Goal: Task Accomplishment & Management: Complete application form

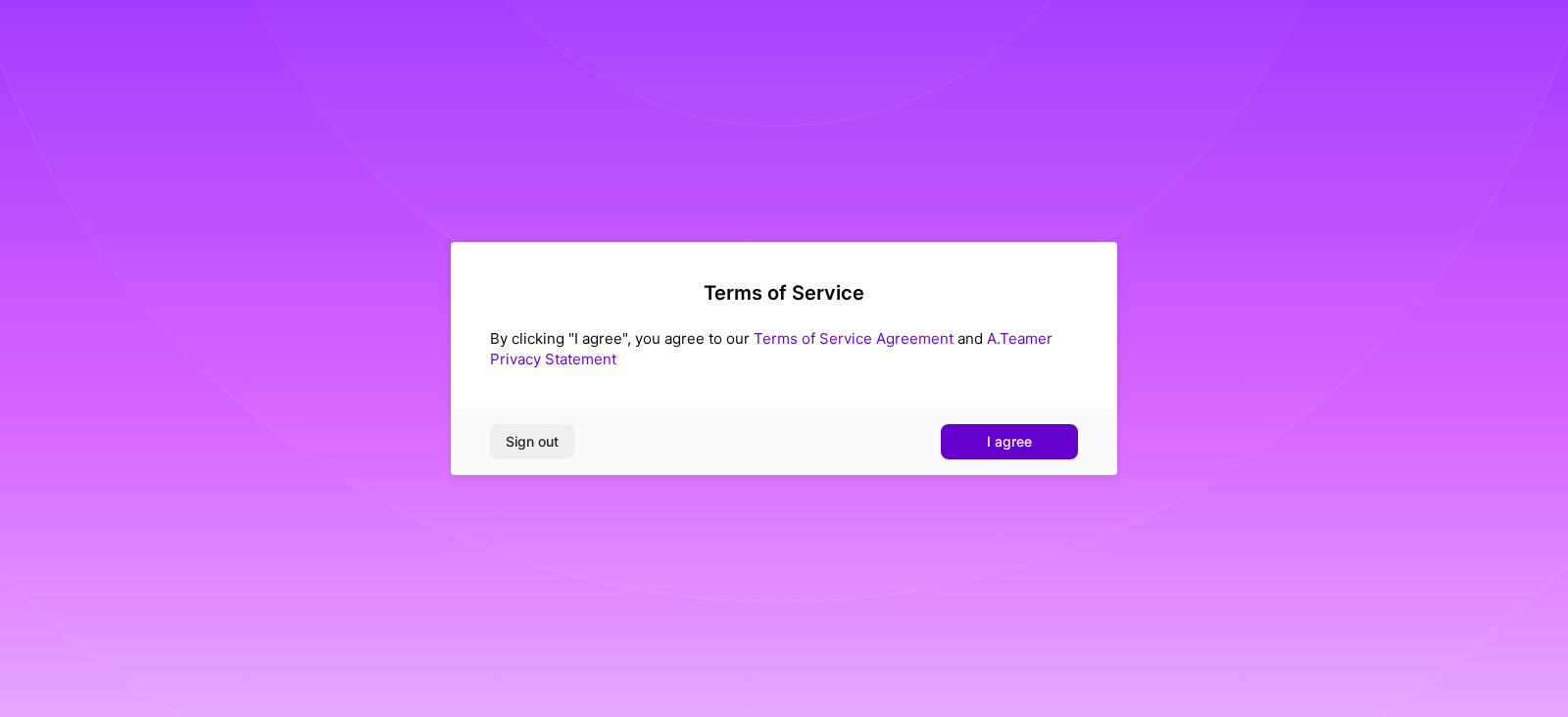
click at [980, 434] on button "I agree" at bounding box center [1009, 442] width 137 height 36
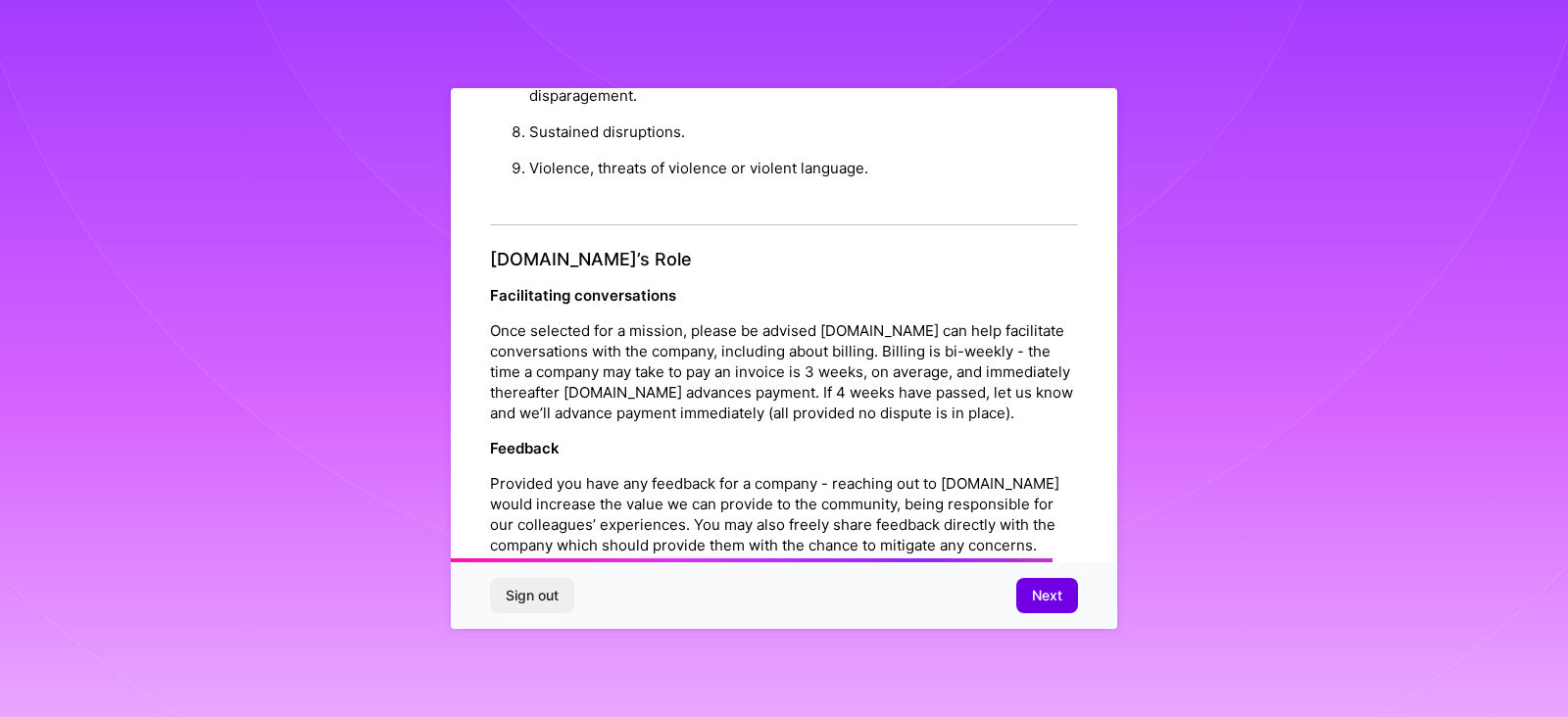
scroll to position [2237, 0]
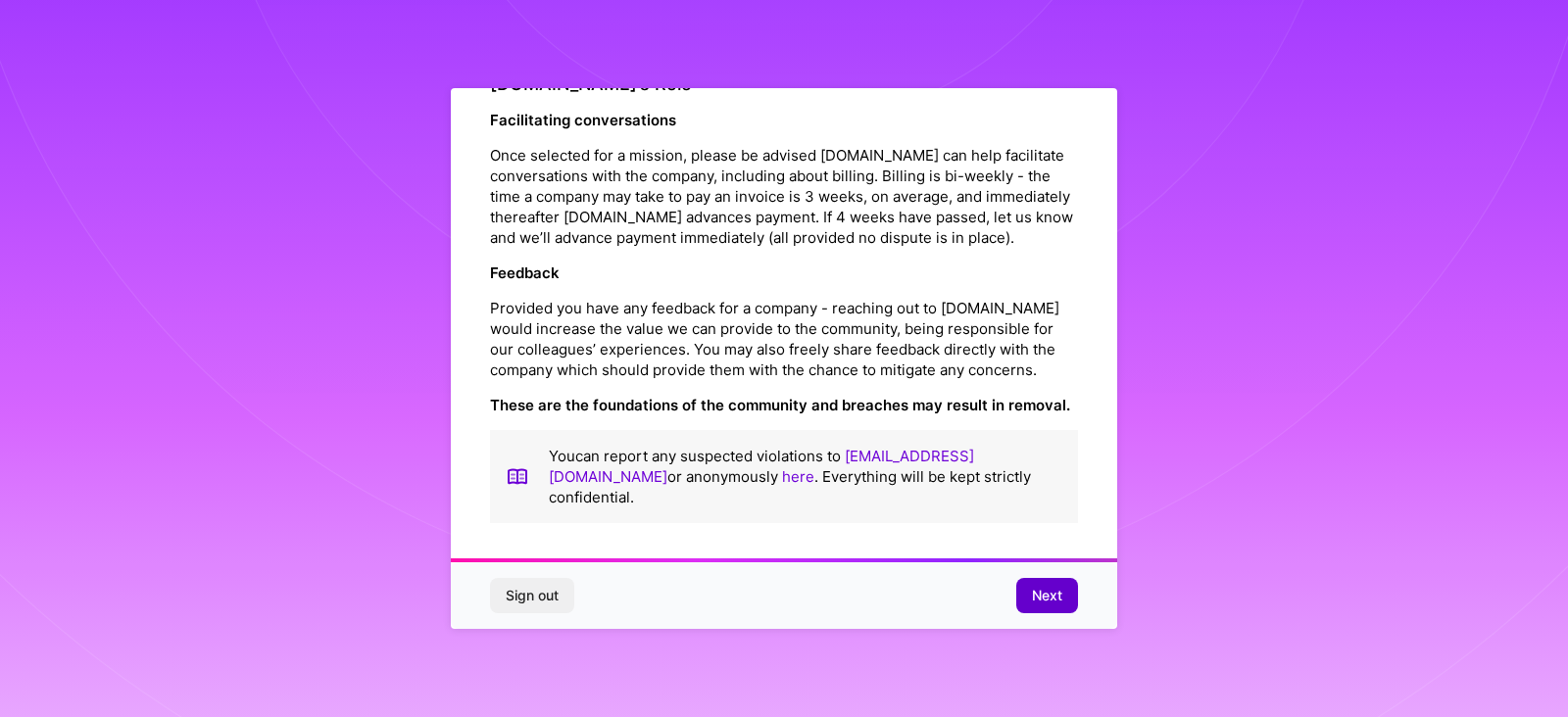
click at [1042, 590] on span "Next" at bounding box center [1047, 596] width 31 height 20
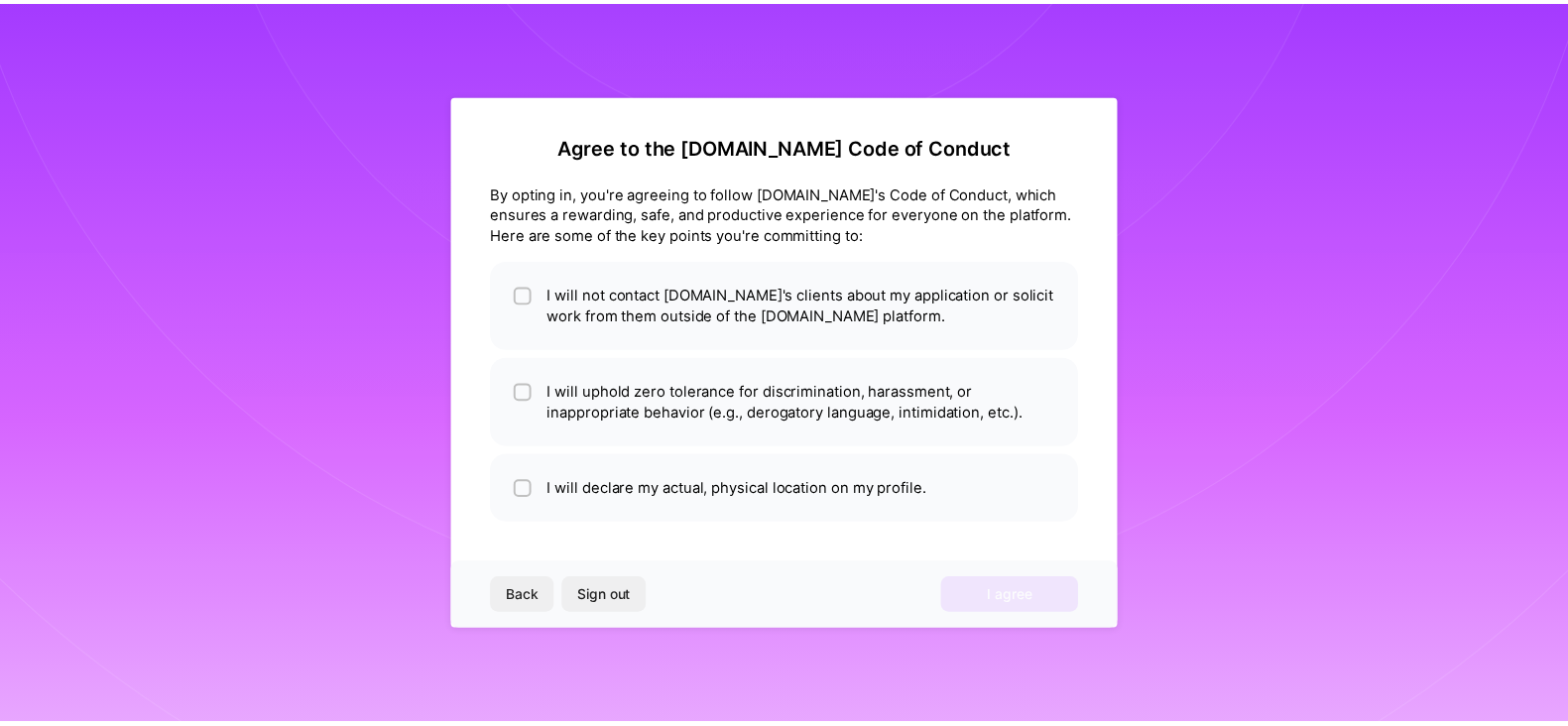
scroll to position [0, 0]
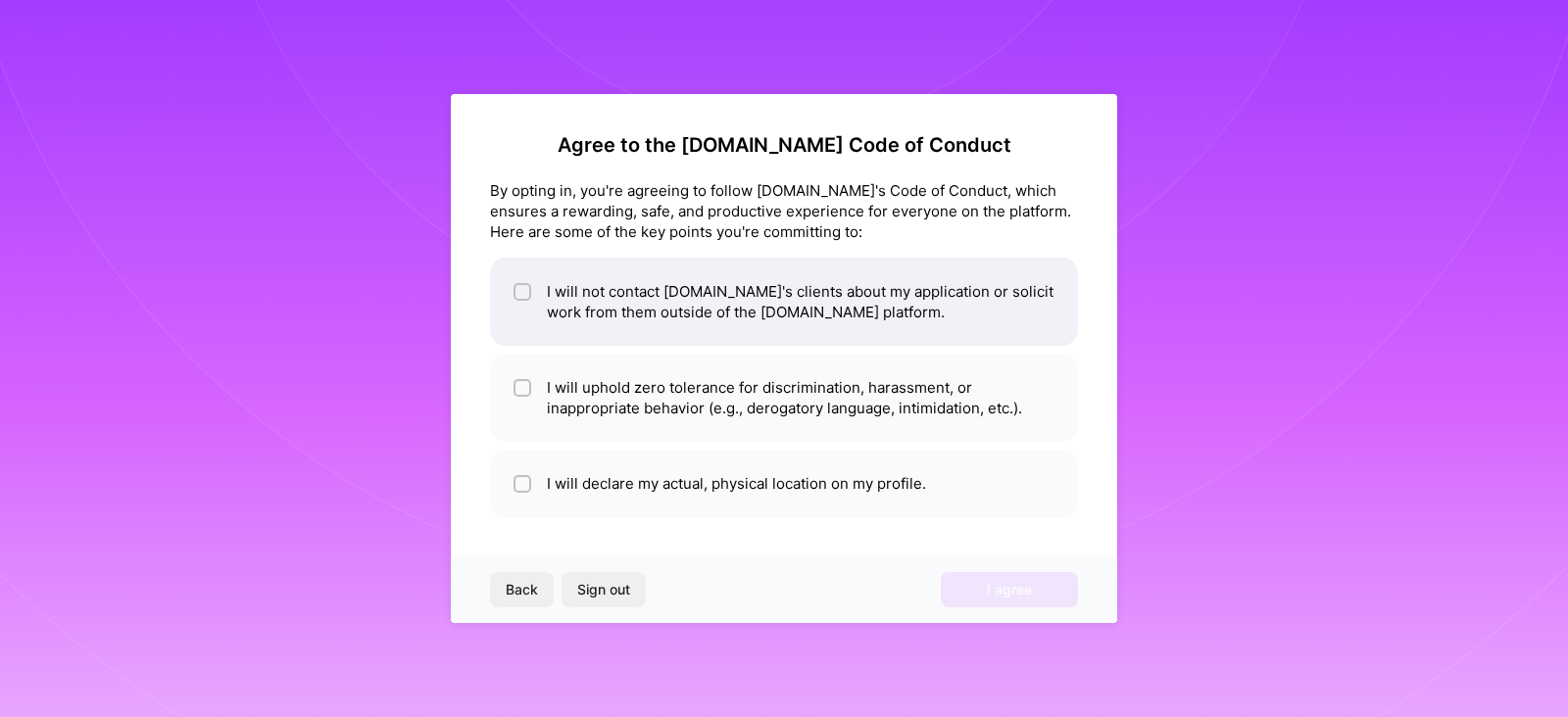
click at [787, 305] on li "I will not contact [DOMAIN_NAME]'s clients about my application or solicit work…" at bounding box center [783, 301] width 588 height 88
checkbox input "true"
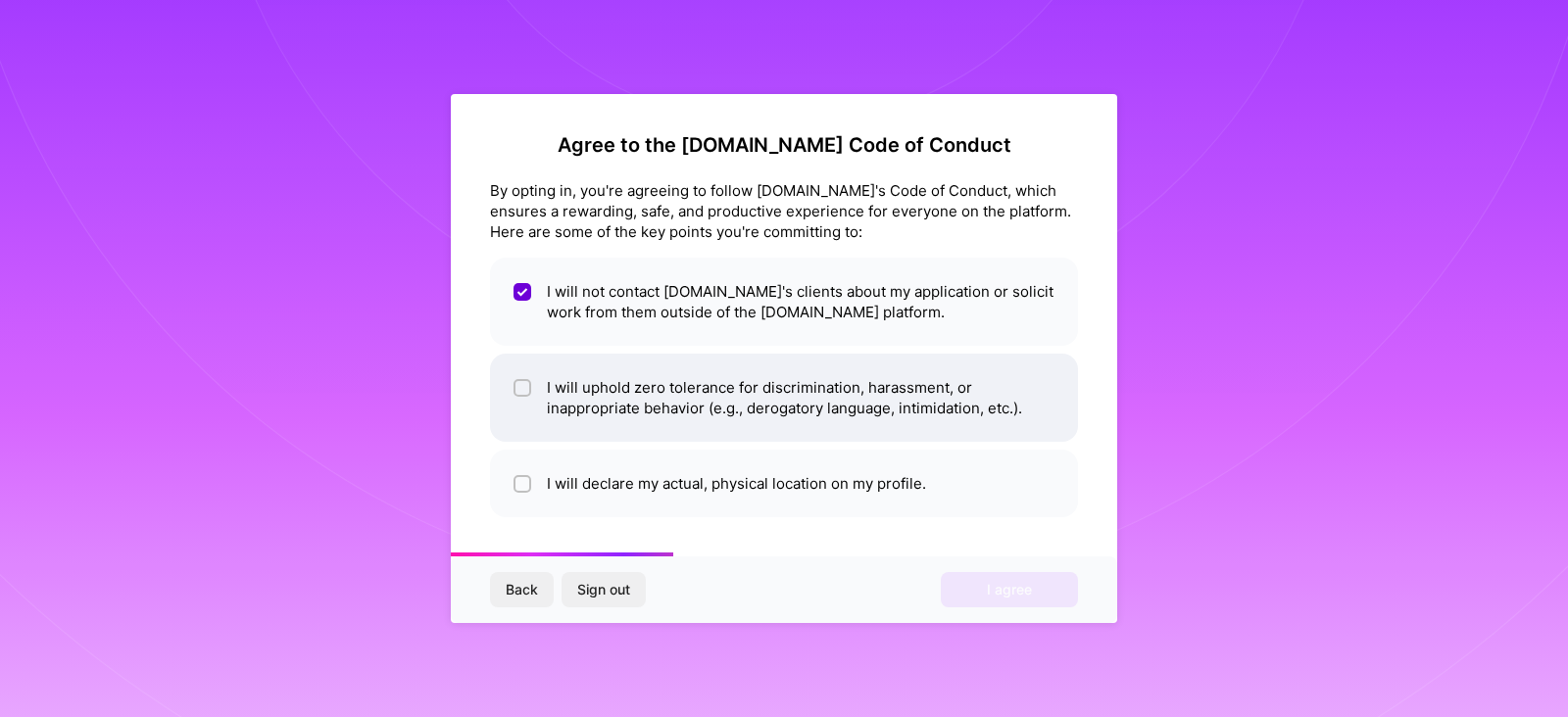
click at [767, 427] on li "I will uphold zero tolerance for discrimination, harassment, or inappropriate b…" at bounding box center [783, 397] width 588 height 88
checkbox input "true"
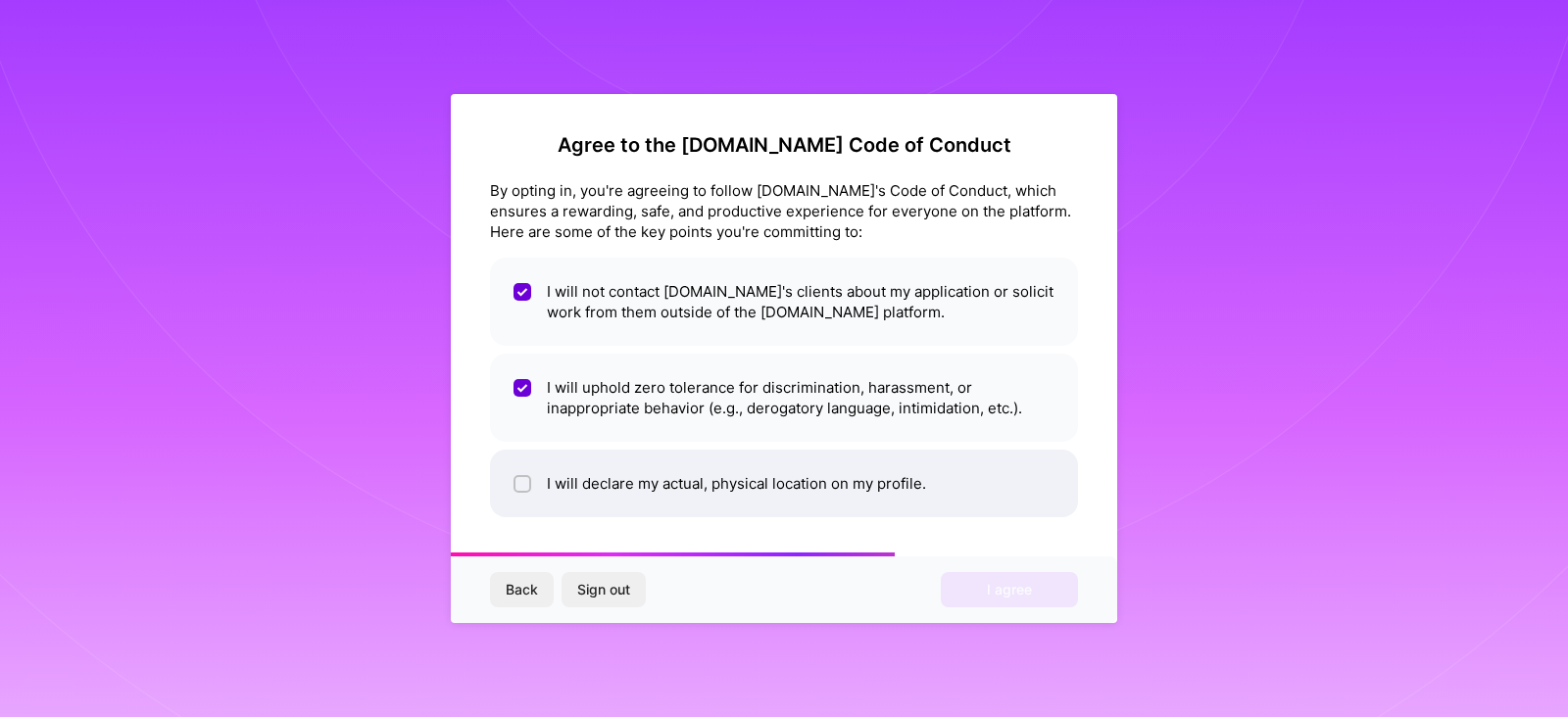
click at [757, 488] on li "I will declare my actual, physical location on my profile." at bounding box center [783, 483] width 588 height 67
checkbox input "true"
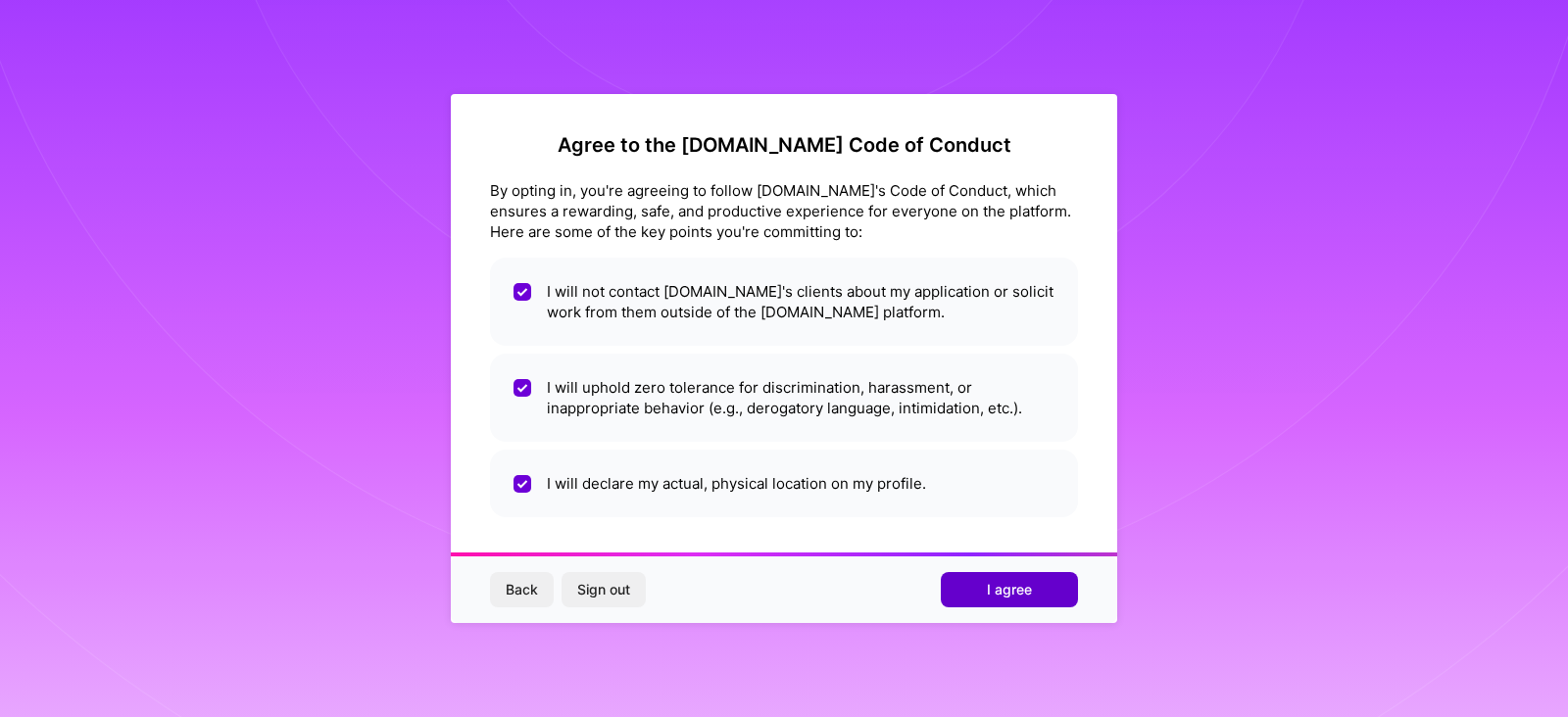
click at [989, 595] on span "I agree" at bounding box center [1009, 590] width 45 height 20
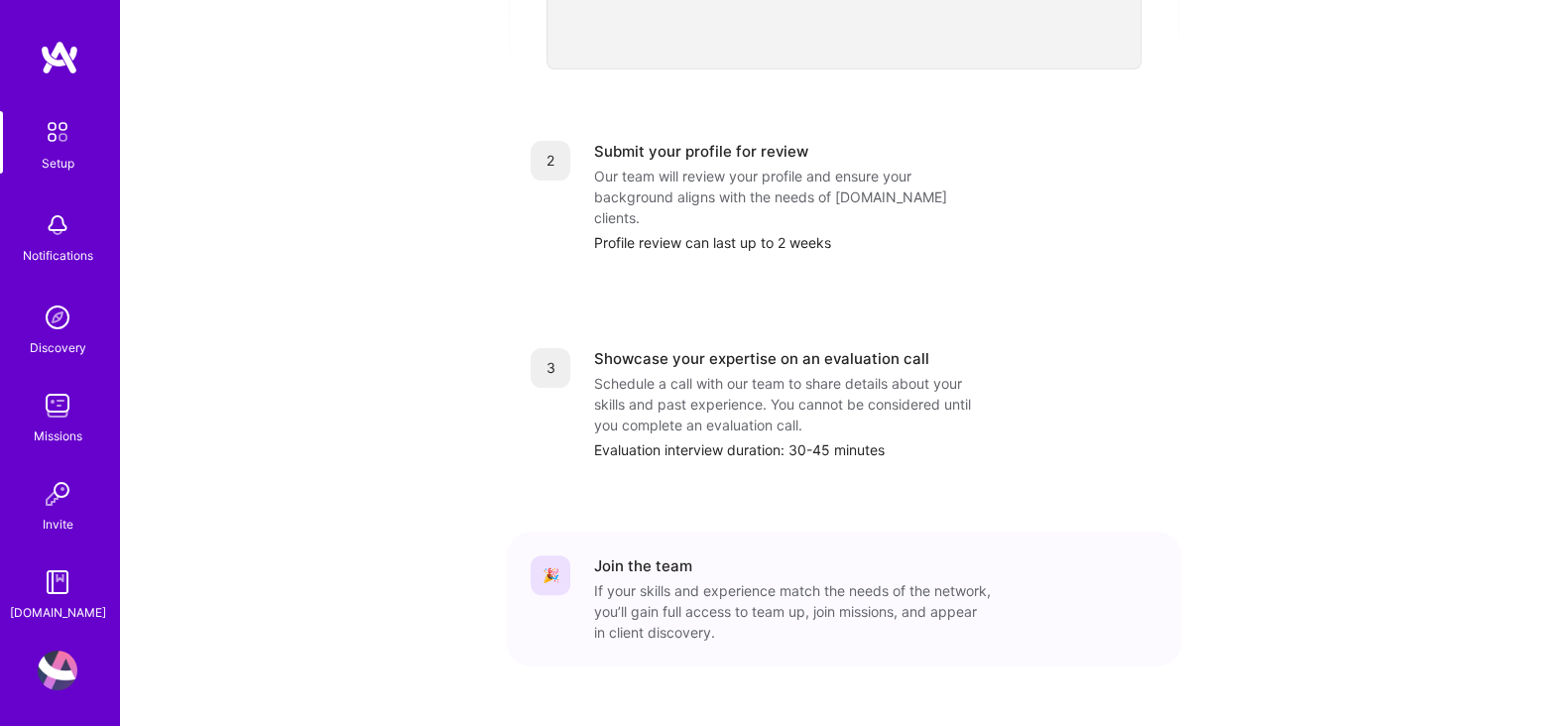
scroll to position [781, 0]
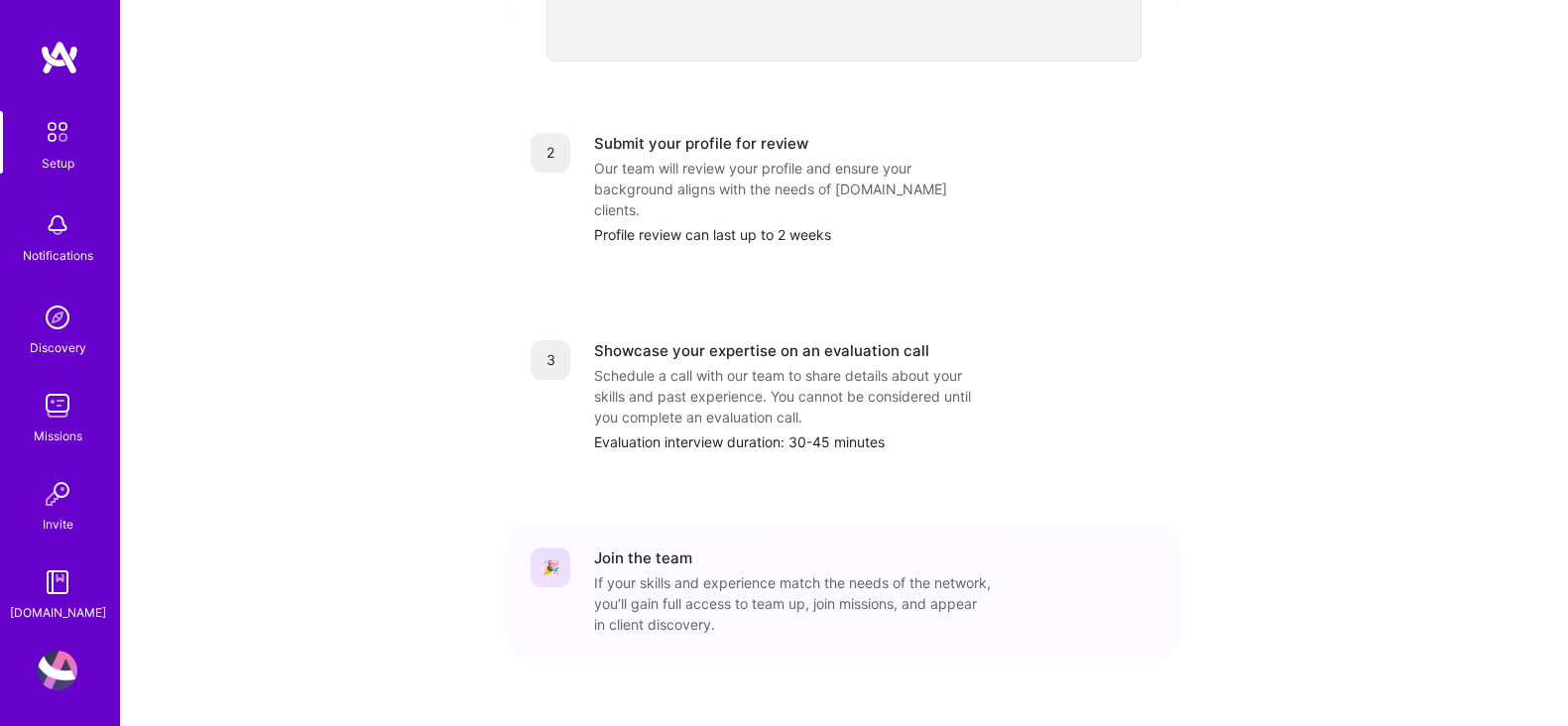
click at [64, 291] on div "Setup Notifications Discovery Missions Invite [DOMAIN_NAME]" at bounding box center [59, 367] width 119 height 512
click at [60, 312] on img at bounding box center [58, 318] width 40 height 40
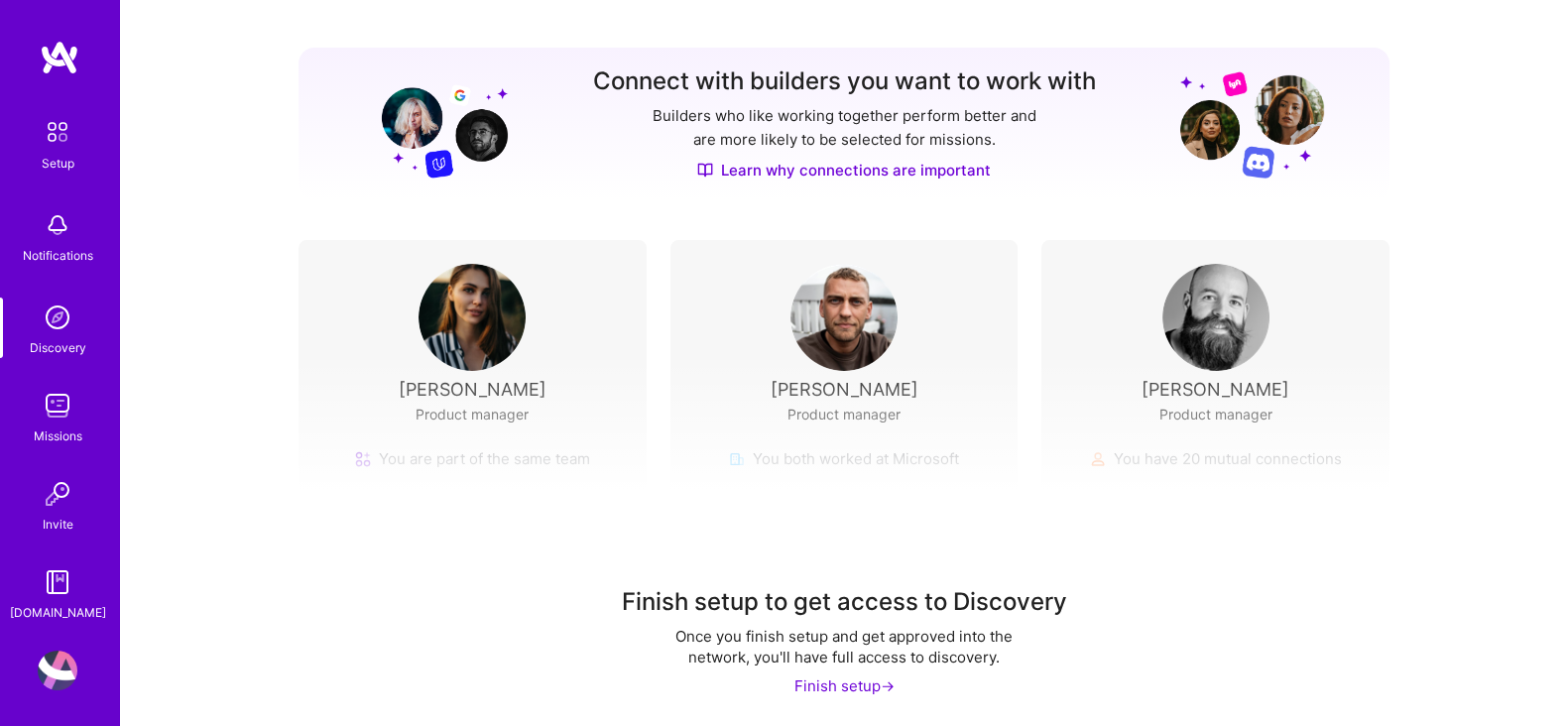
scroll to position [222, 0]
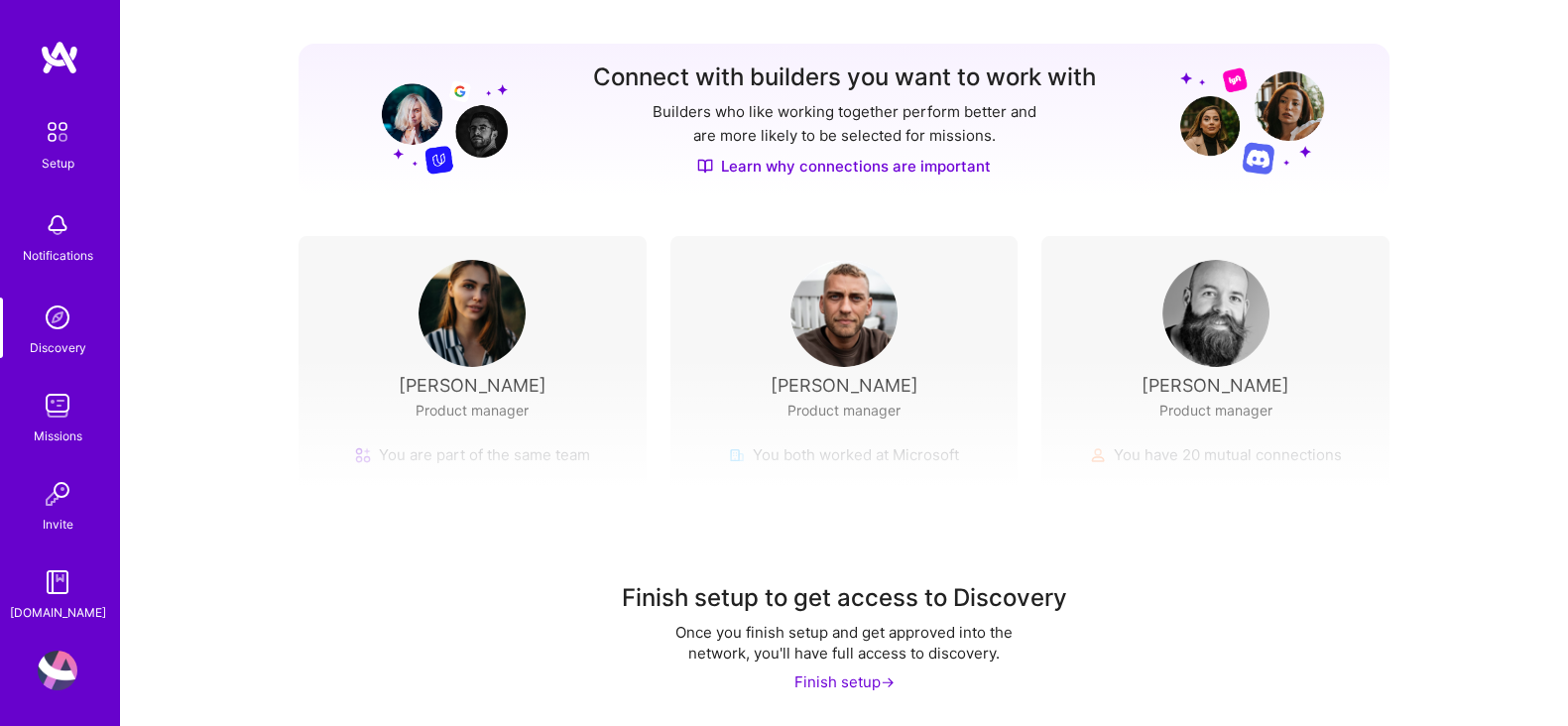
click at [1203, 333] on img at bounding box center [1215, 313] width 107 height 107
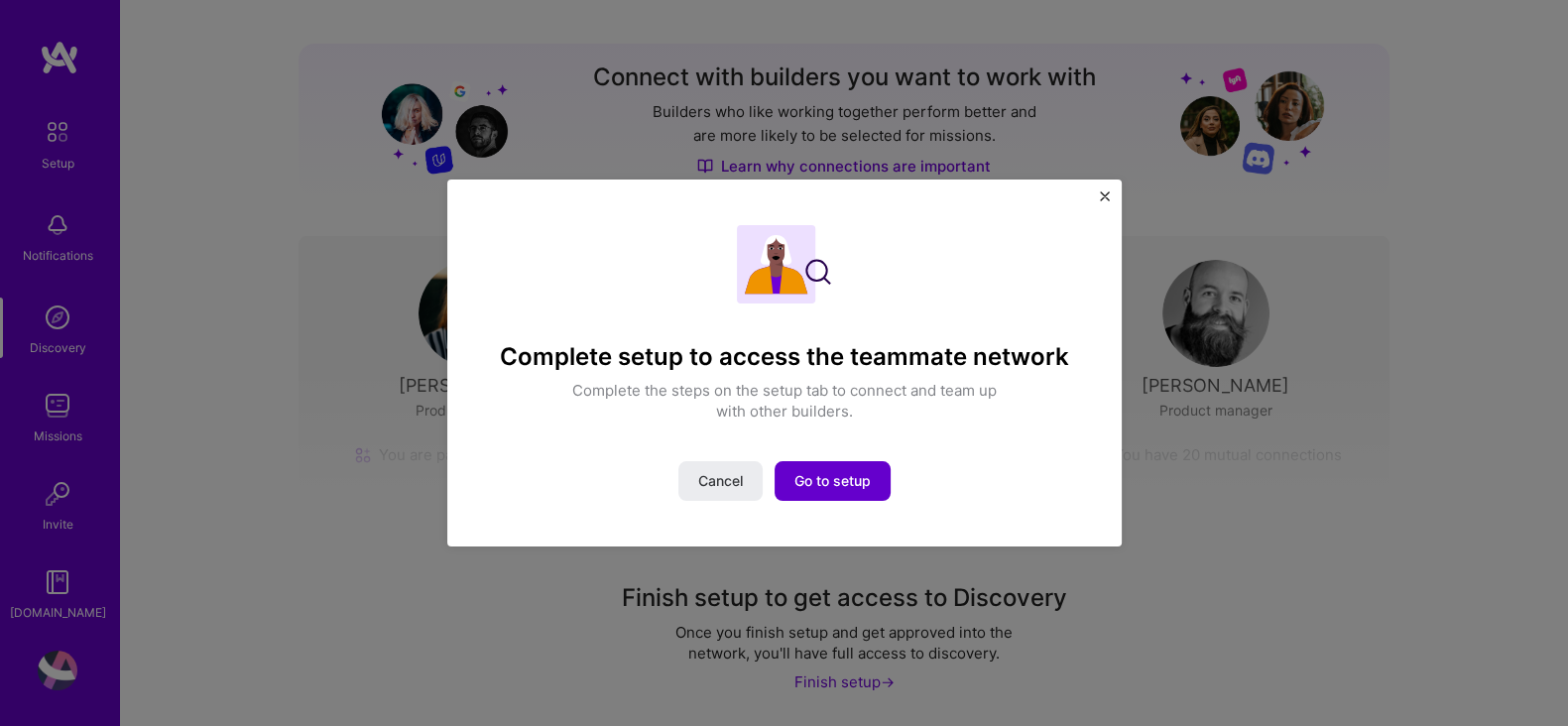
click at [873, 467] on button "Go to setup" at bounding box center [832, 481] width 116 height 40
